Goal: Information Seeking & Learning: Learn about a topic

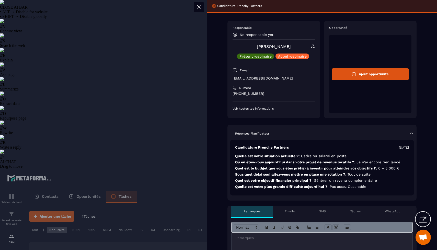
select select "******"
click at [155, 154] on div at bounding box center [218, 125] width 437 height 250
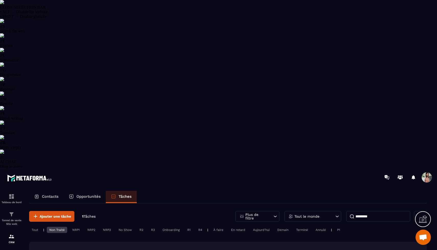
drag, startPoint x: 386, startPoint y: 52, endPoint x: 352, endPoint y: 41, distance: 35.4
click at [352, 204] on div "Ajouter une tâche 1 Tâches Plus de filtre Tout le monde ********* Tout | Non Tr…" at bounding box center [227, 253] width 397 height 99
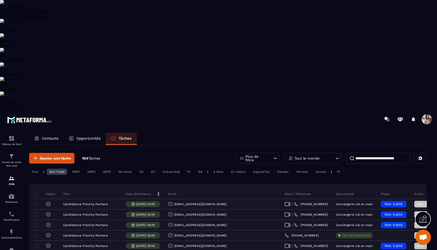
click at [52, 133] on div "Contacts" at bounding box center [46, 139] width 34 height 12
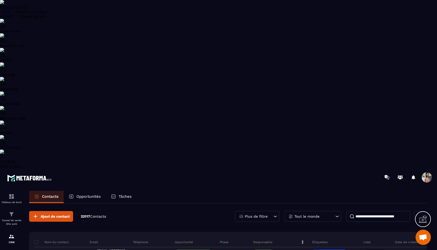
click at [265, 215] on p "Plus de filtre" at bounding box center [256, 217] width 23 height 4
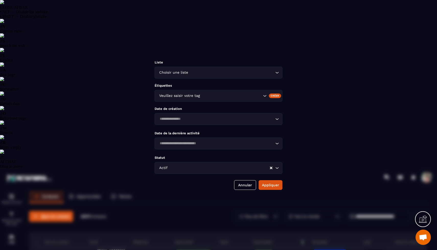
click at [232, 92] on div "Veuillez saisir votre tag" at bounding box center [218, 96] width 128 height 12
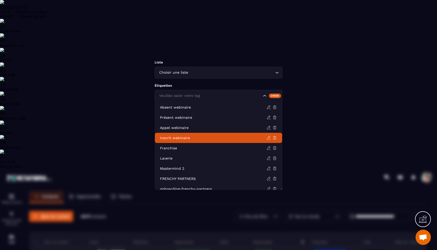
click at [181, 140] on p "Inscrit webinaire" at bounding box center [213, 138] width 106 height 5
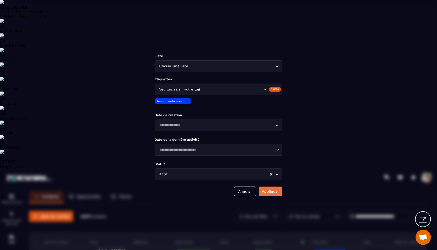
click at [269, 197] on button "Appliquer" at bounding box center [270, 192] width 24 height 10
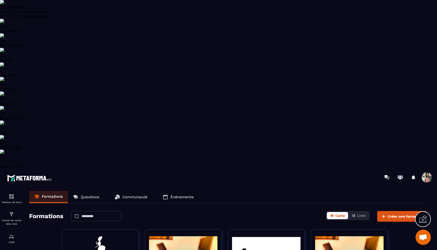
click at [96, 195] on p "Questions" at bounding box center [90, 197] width 19 height 5
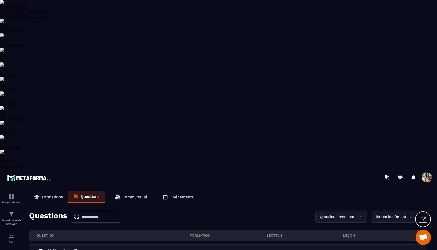
click at [127, 195] on p "Communauté" at bounding box center [134, 197] width 25 height 5
click at [131, 191] on link "Communauté" at bounding box center [131, 197] width 43 height 12
click at [126, 191] on link "Communauté" at bounding box center [131, 197] width 43 height 12
click at [188, 195] on p "Événements" at bounding box center [181, 197] width 23 height 5
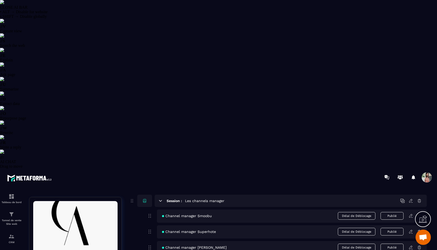
scroll to position [1572, 0]
click at [412, 245] on icon at bounding box center [410, 247] width 5 height 5
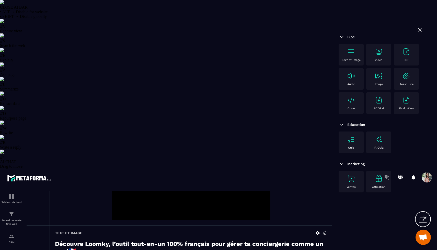
scroll to position [265, 0]
click at [15, 234] on div "CRM" at bounding box center [11, 239] width 20 height 10
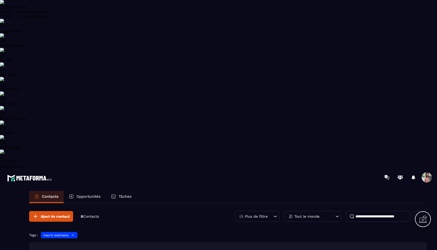
select select "******"
